Goal: Transaction & Acquisition: Book appointment/travel/reservation

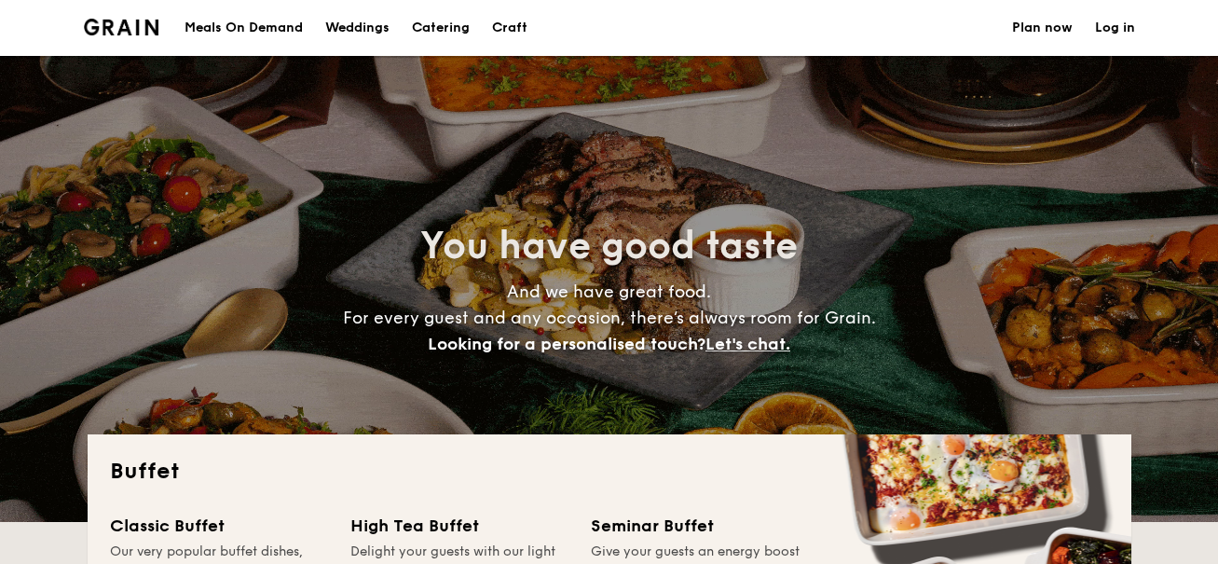
select select
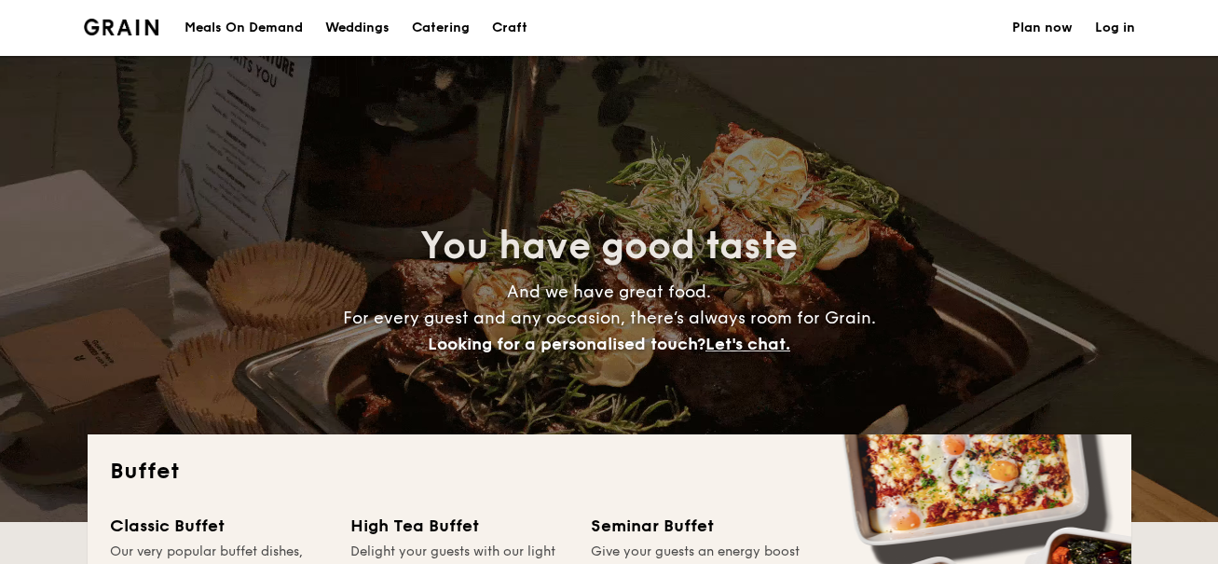
click at [384, 33] on div "Weddings" at bounding box center [357, 28] width 64 height 56
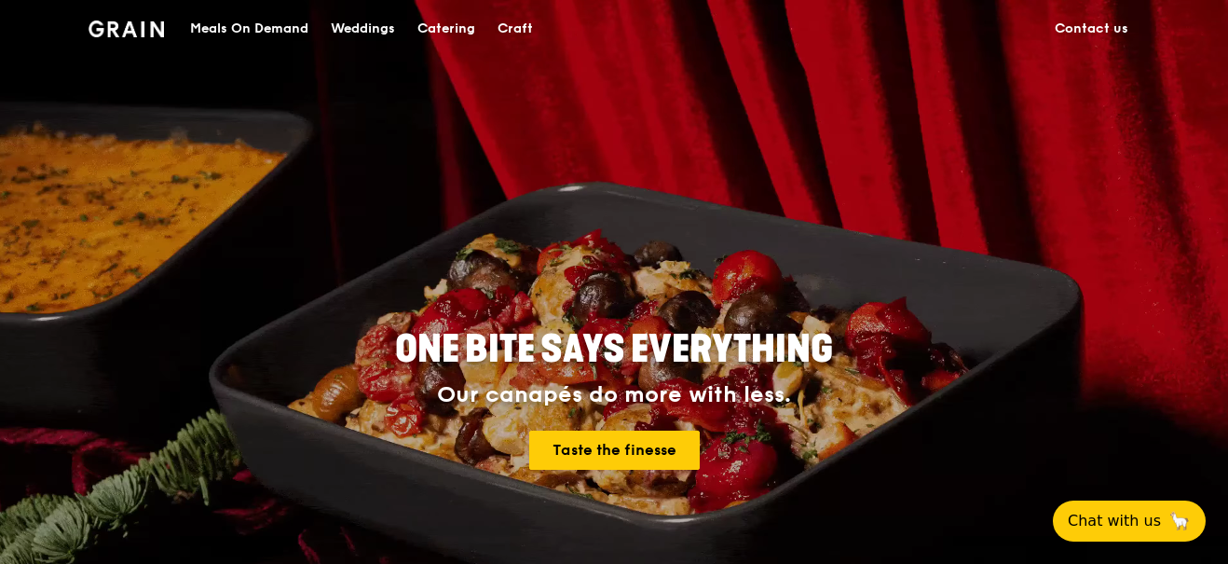
click at [464, 28] on div "Catering" at bounding box center [446, 29] width 58 height 56
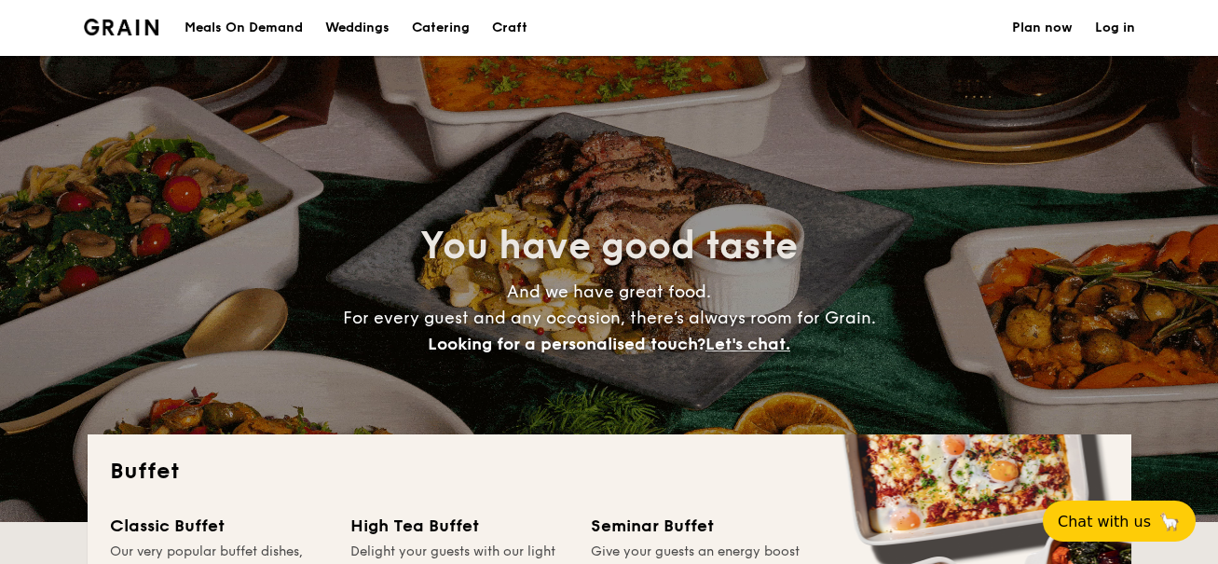
select select
click at [518, 31] on div "Craft" at bounding box center [509, 28] width 35 height 56
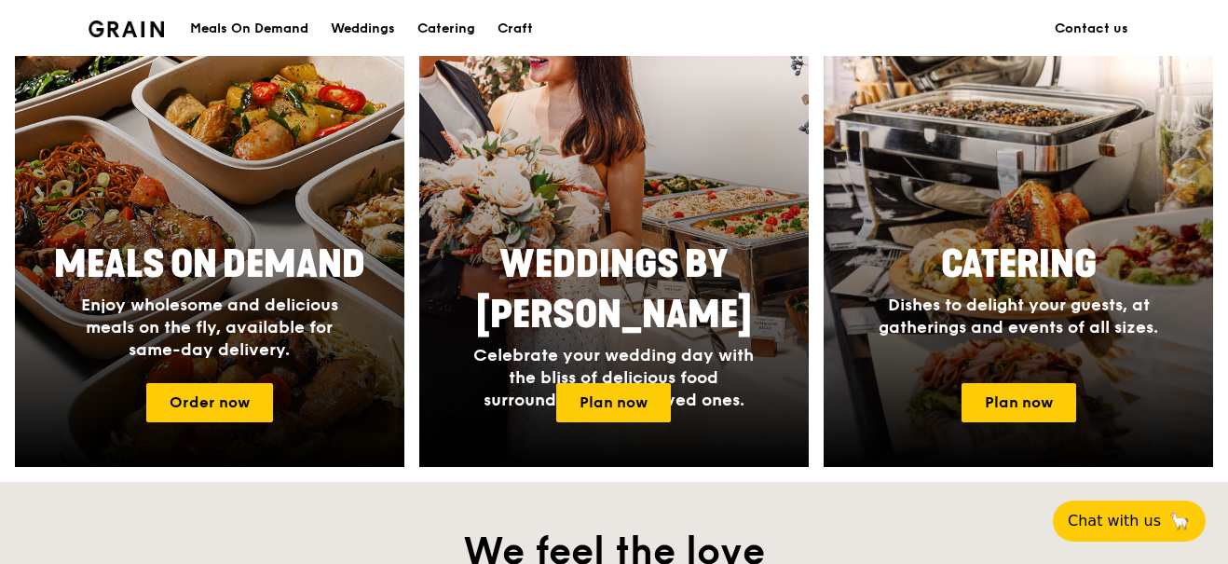
scroll to position [466, 0]
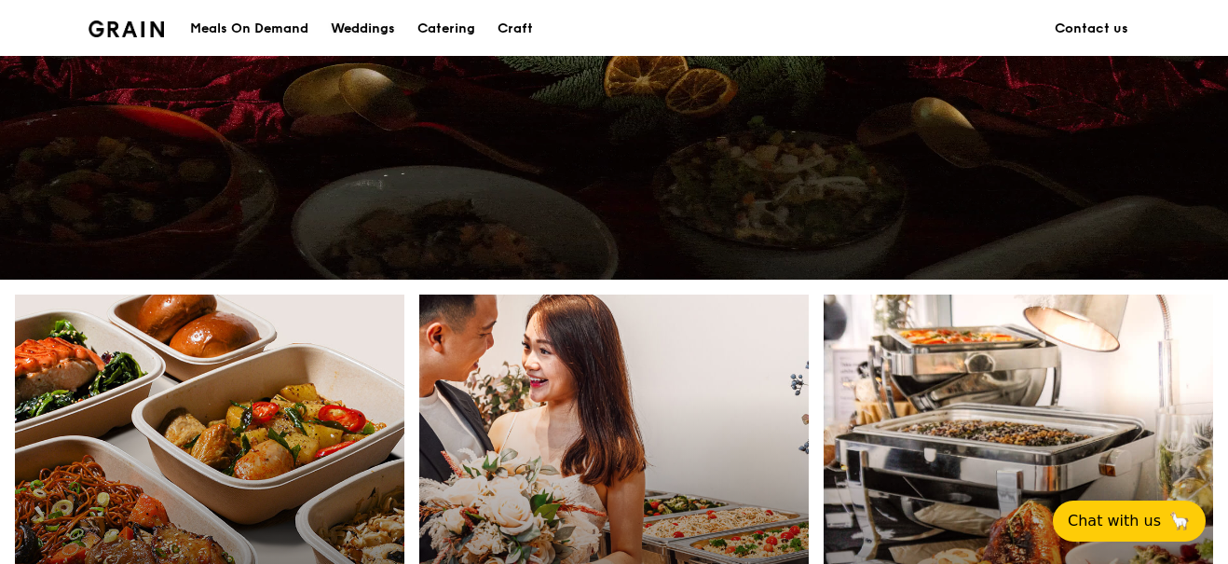
click at [344, 18] on div "Weddings" at bounding box center [363, 29] width 64 height 56
